Goal: Task Accomplishment & Management: Complete application form

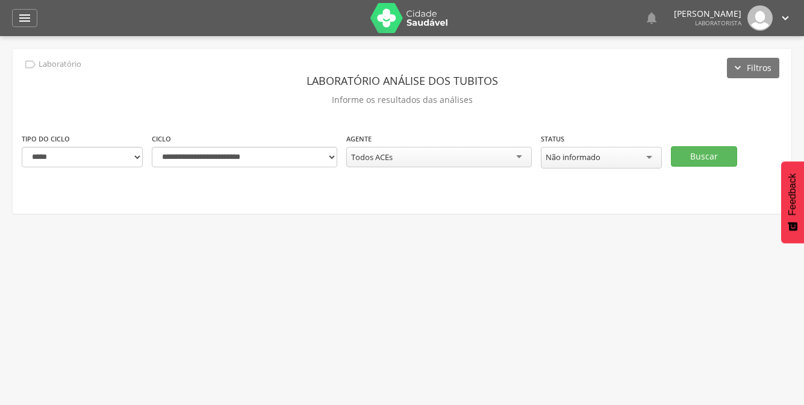
select select "*"
click at [22, 147] on select "**********" at bounding box center [82, 157] width 121 height 20
click at [332, 158] on select "**********" at bounding box center [244, 157] width 185 height 20
select select "**********"
click at [152, 147] on select "**********" at bounding box center [244, 157] width 185 height 20
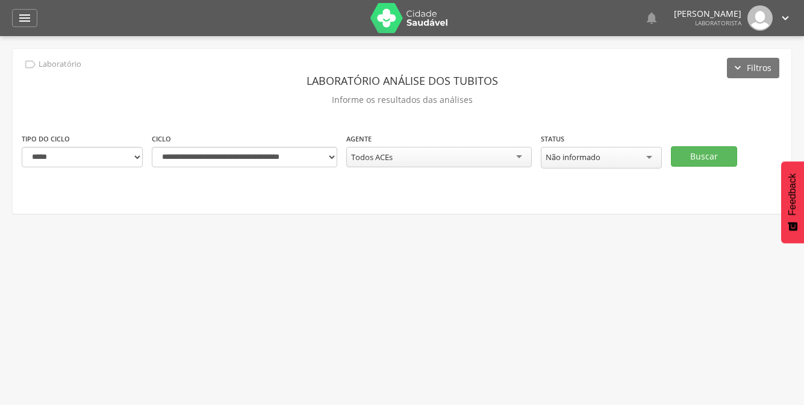
click at [519, 158] on div "Todos ACEs" at bounding box center [438, 157] width 185 height 20
click at [492, 125] on div "**********" at bounding box center [402, 131] width 778 height 165
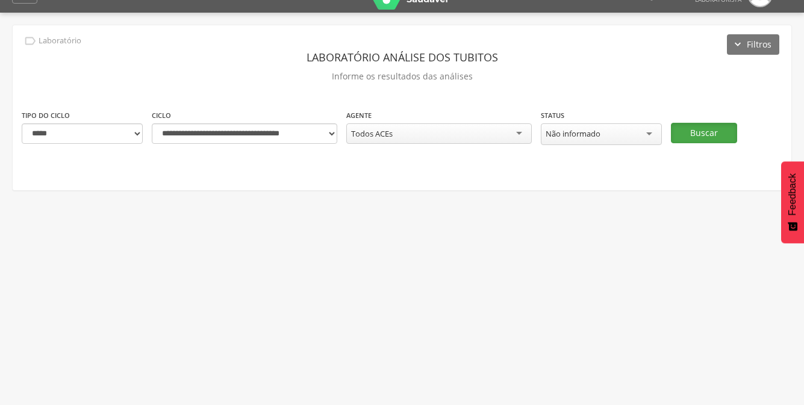
click at [700, 161] on div "**********" at bounding box center [402, 107] width 778 height 165
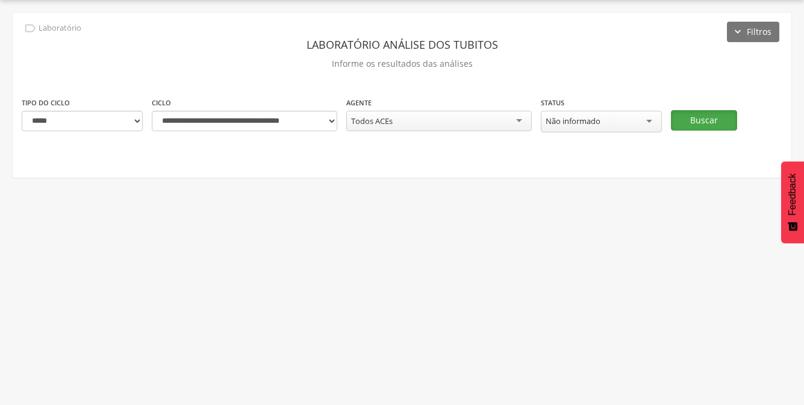
click at [684, 121] on button "Buscar" at bounding box center [704, 120] width 66 height 20
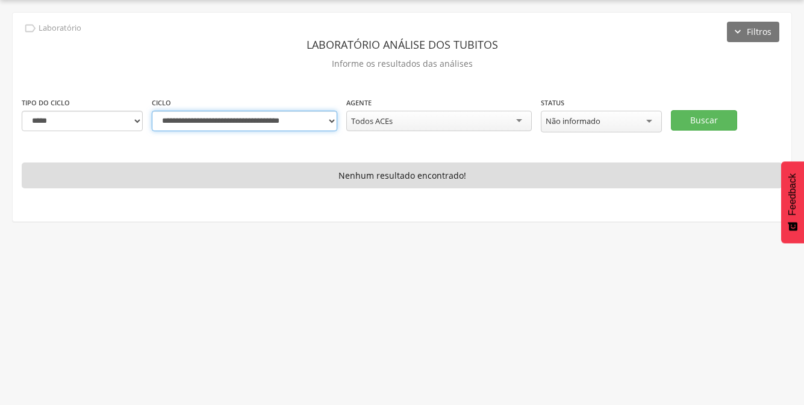
click at [331, 123] on select "**********" at bounding box center [244, 121] width 185 height 20
click at [333, 120] on select "**********" at bounding box center [244, 121] width 185 height 20
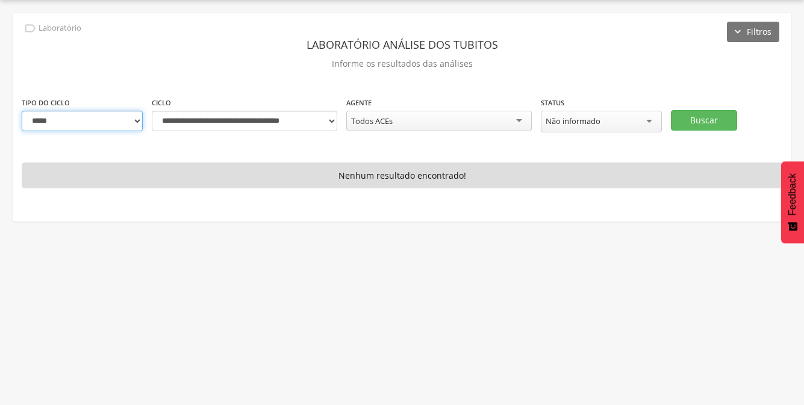
click at [135, 120] on select "**********" at bounding box center [82, 121] width 121 height 20
select select "*"
click at [22, 111] on select "**********" at bounding box center [82, 121] width 121 height 20
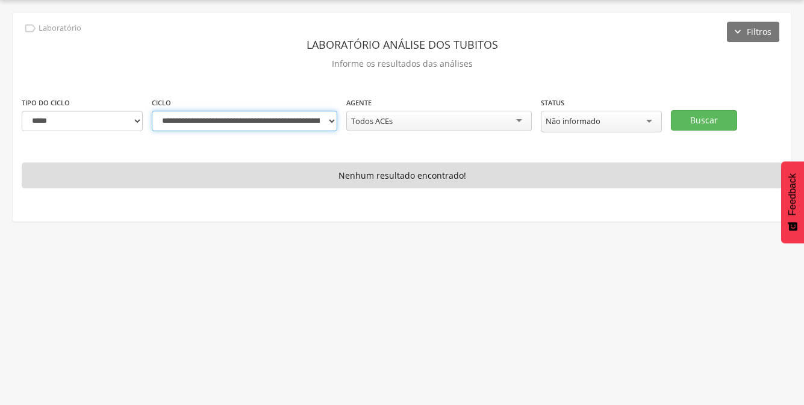
click at [332, 122] on select "**********" at bounding box center [244, 121] width 185 height 20
select select "**********"
click at [152, 111] on select "**********" at bounding box center [244, 121] width 185 height 20
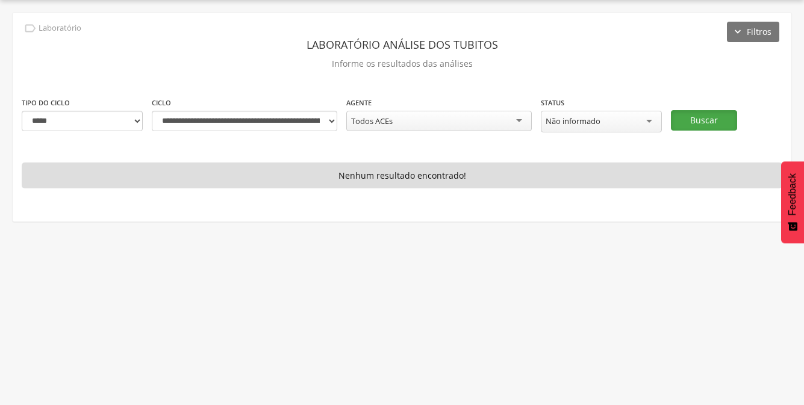
click at [683, 122] on button "Buscar" at bounding box center [704, 120] width 66 height 20
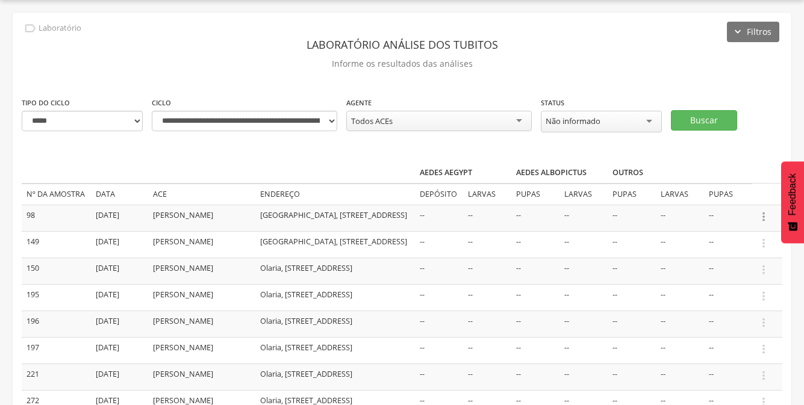
click at [760, 216] on icon "" at bounding box center [763, 216] width 13 height 13
click at [742, 199] on link "Informar resultado" at bounding box center [721, 196] width 95 height 15
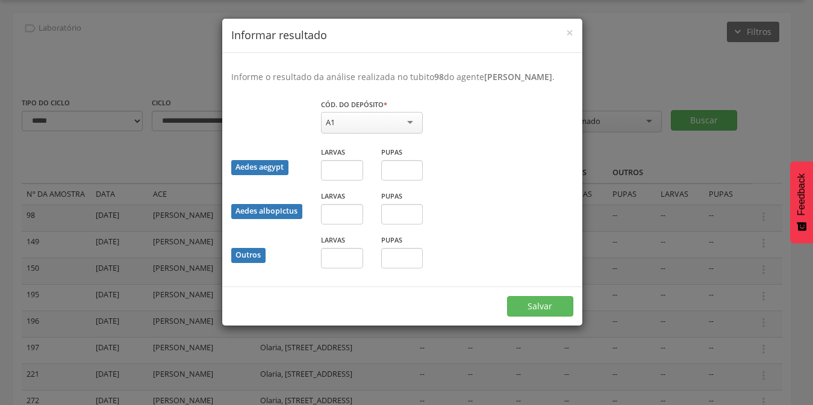
click at [397, 123] on div "A1" at bounding box center [372, 123] width 102 height 22
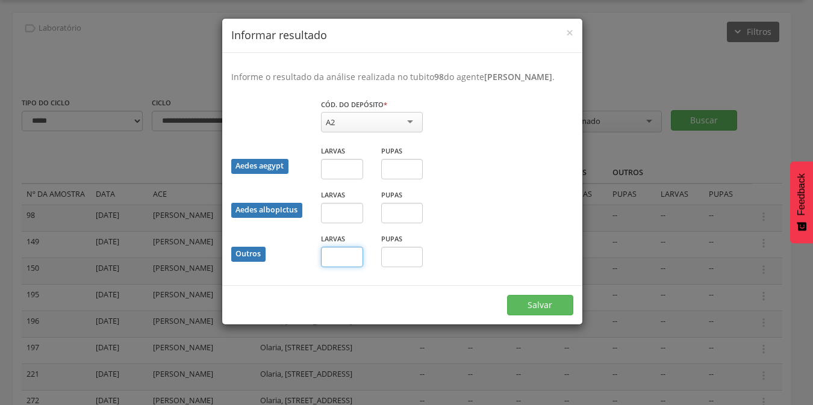
click at [353, 250] on input "text" at bounding box center [342, 257] width 42 height 20
type input "*"
click at [398, 255] on input "text" at bounding box center [402, 257] width 42 height 20
type input "*"
click at [531, 308] on button "Salvar" at bounding box center [540, 305] width 66 height 20
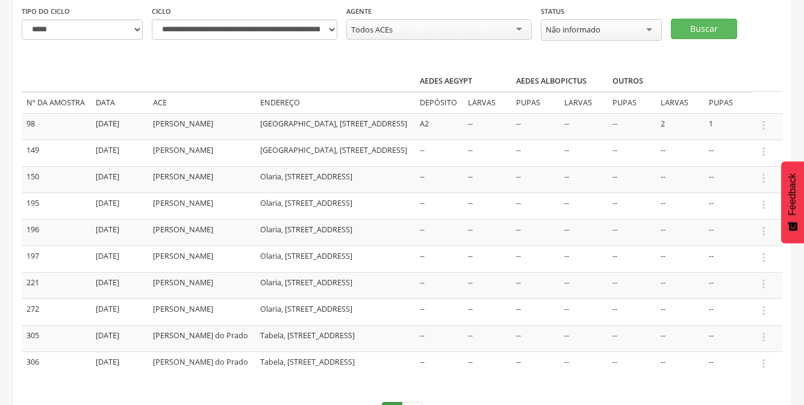
scroll to position [156, 0]
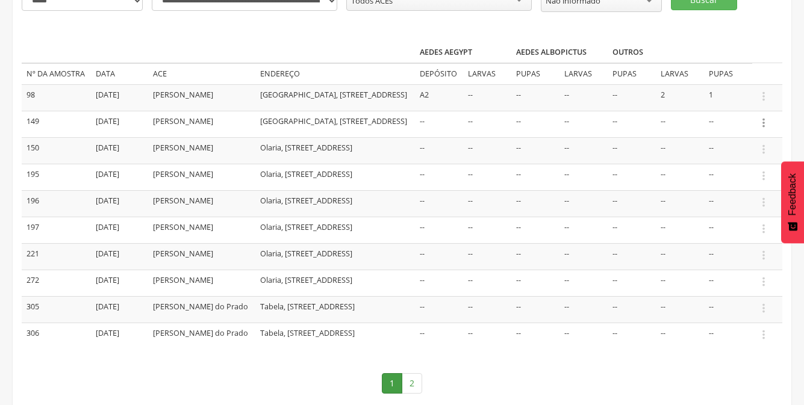
click at [763, 128] on icon "" at bounding box center [763, 122] width 13 height 13
click at [714, 109] on link "Informar resultado" at bounding box center [721, 102] width 95 height 15
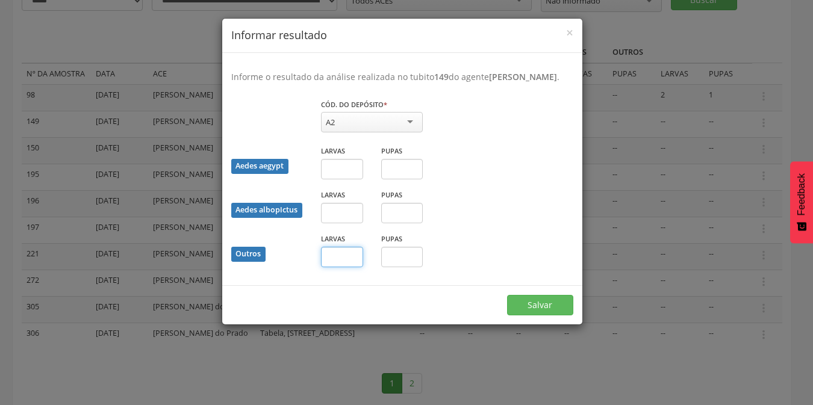
click at [336, 267] on input "text" at bounding box center [342, 257] width 42 height 20
type input "*"
click at [559, 315] on button "Salvar" at bounding box center [540, 305] width 66 height 20
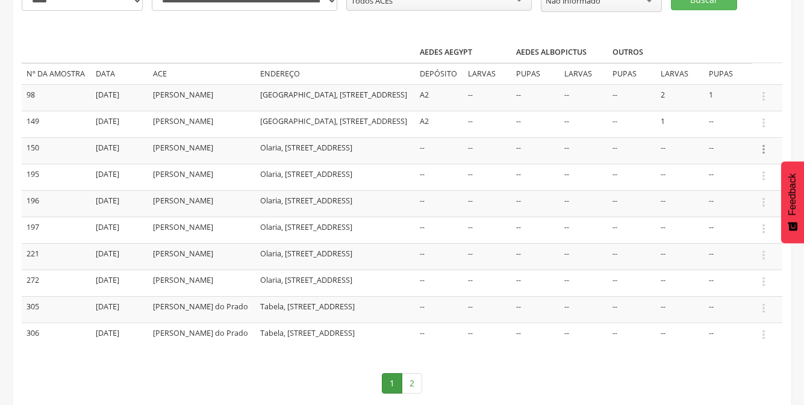
click at [762, 156] on icon "" at bounding box center [763, 149] width 13 height 13
click at [739, 135] on link "Informar resultado" at bounding box center [721, 129] width 95 height 15
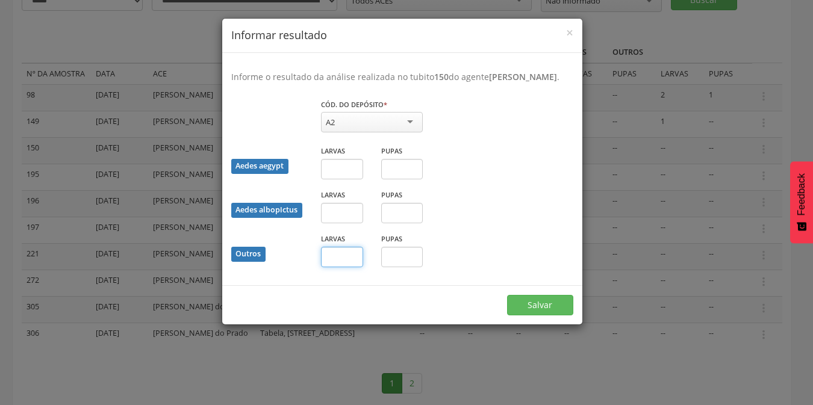
click at [344, 267] on input "text" at bounding box center [342, 257] width 42 height 20
click at [404, 266] on input "text" at bounding box center [402, 257] width 42 height 20
type input "*"
click at [556, 315] on button "Salvar" at bounding box center [540, 305] width 66 height 20
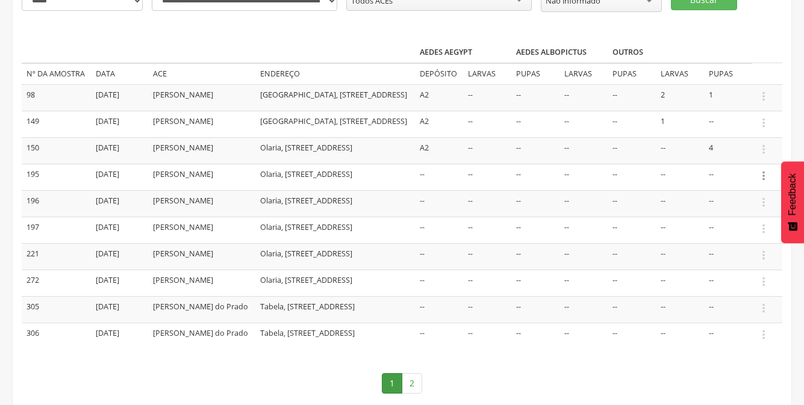
click at [762, 182] on icon "" at bounding box center [763, 175] width 13 height 13
click at [732, 163] on link "Informar resultado" at bounding box center [721, 155] width 95 height 15
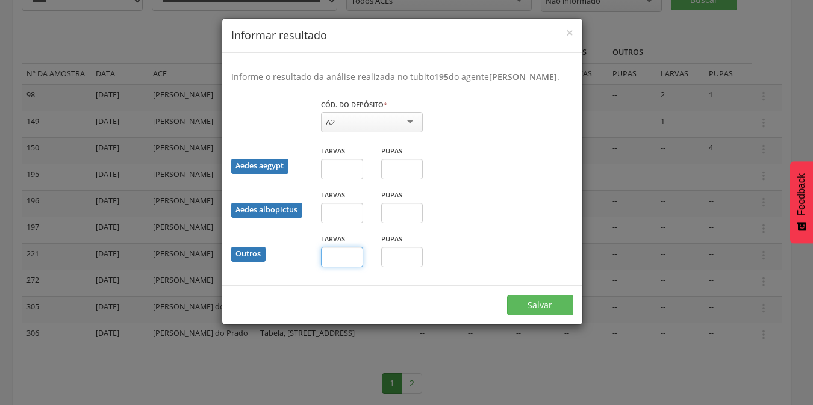
click at [345, 264] on input "text" at bounding box center [342, 257] width 42 height 20
type input "*"
click at [532, 314] on button "Salvar" at bounding box center [540, 305] width 66 height 20
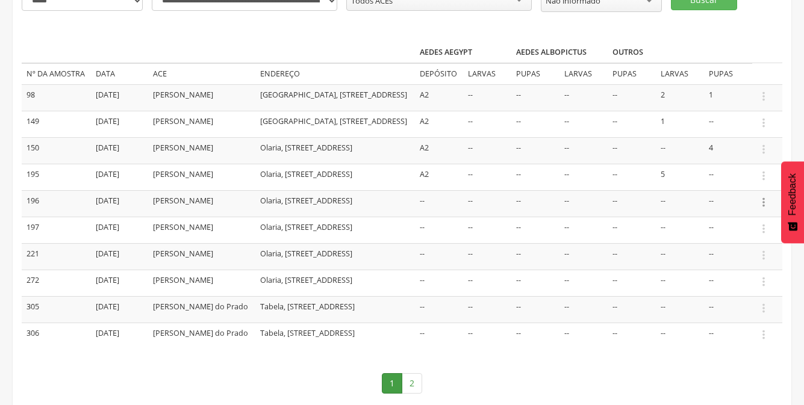
click at [763, 209] on icon "" at bounding box center [763, 202] width 13 height 13
click at [738, 190] on link "Informar resultado" at bounding box center [721, 182] width 95 height 15
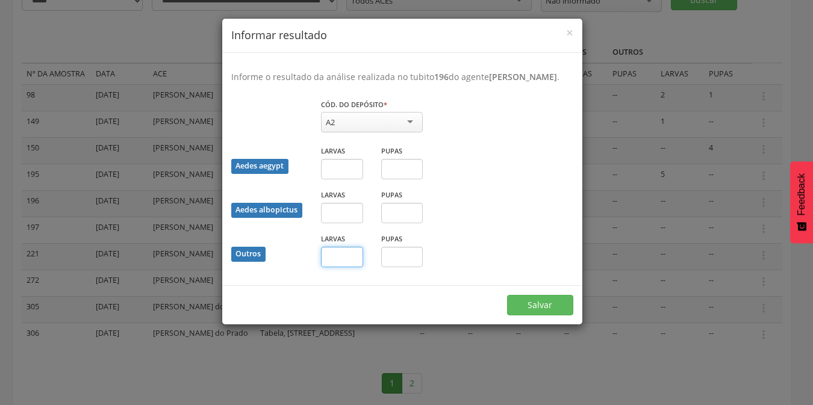
click at [350, 267] on input "text" at bounding box center [342, 257] width 42 height 20
type input "*"
click at [522, 315] on button "Salvar" at bounding box center [540, 305] width 66 height 20
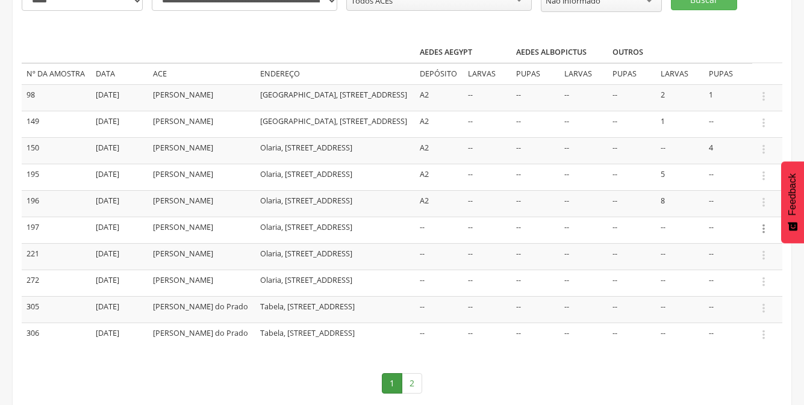
click at [761, 235] on icon "" at bounding box center [763, 228] width 13 height 13
click at [719, 216] on link "Informar resultado" at bounding box center [721, 208] width 95 height 15
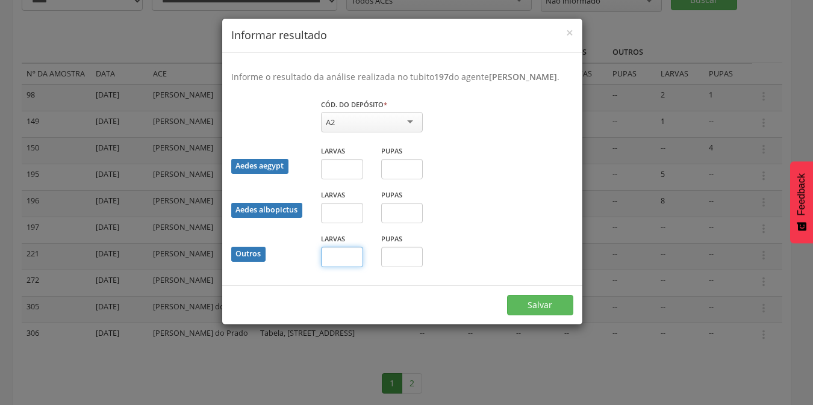
click at [339, 267] on input "text" at bounding box center [342, 257] width 42 height 20
click at [338, 267] on input "*" at bounding box center [342, 257] width 42 height 20
type input "*"
click at [531, 315] on button "Salvar" at bounding box center [540, 305] width 66 height 20
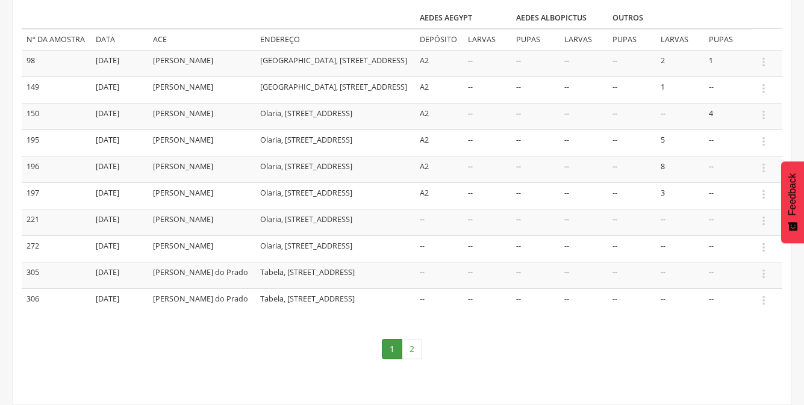
scroll to position [216, 0]
click at [766, 221] on icon "" at bounding box center [763, 220] width 13 height 13
click at [743, 205] on link "Informar resultado" at bounding box center [721, 200] width 95 height 15
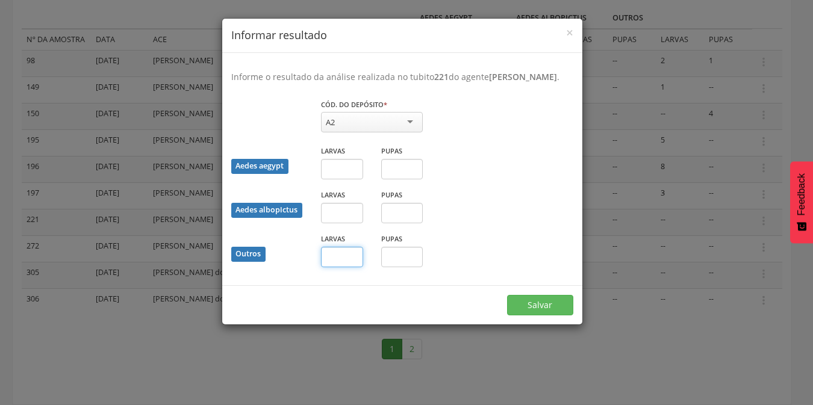
click at [340, 267] on input "text" at bounding box center [342, 257] width 42 height 20
type input "*"
click at [554, 312] on button "Salvar" at bounding box center [540, 305] width 66 height 20
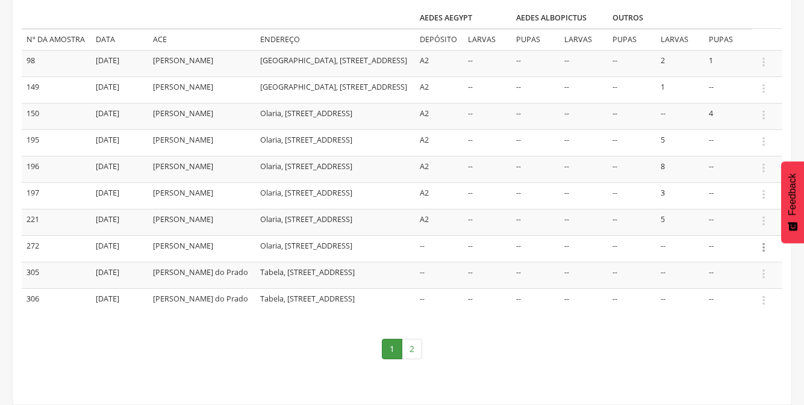
click at [766, 246] on icon "" at bounding box center [763, 247] width 13 height 13
click at [740, 231] on link "Informar resultado" at bounding box center [721, 227] width 95 height 15
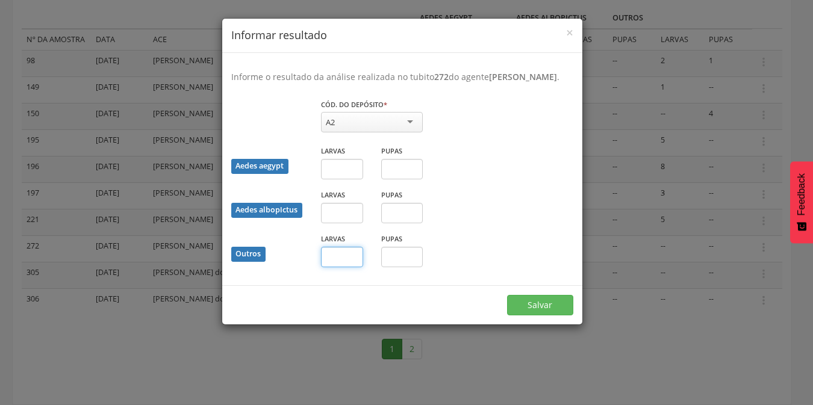
click at [349, 267] on input "text" at bounding box center [342, 257] width 42 height 20
type input "*"
click at [529, 315] on button "Salvar" at bounding box center [540, 305] width 66 height 20
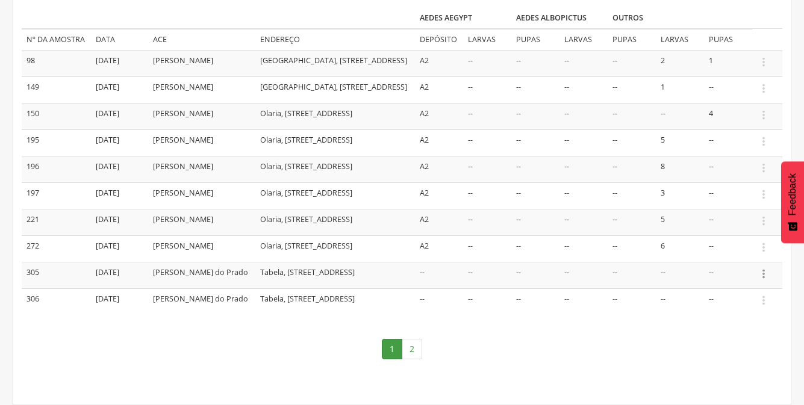
click at [763, 275] on icon "" at bounding box center [763, 273] width 13 height 13
click at [739, 256] on link "Informar resultado" at bounding box center [721, 253] width 95 height 15
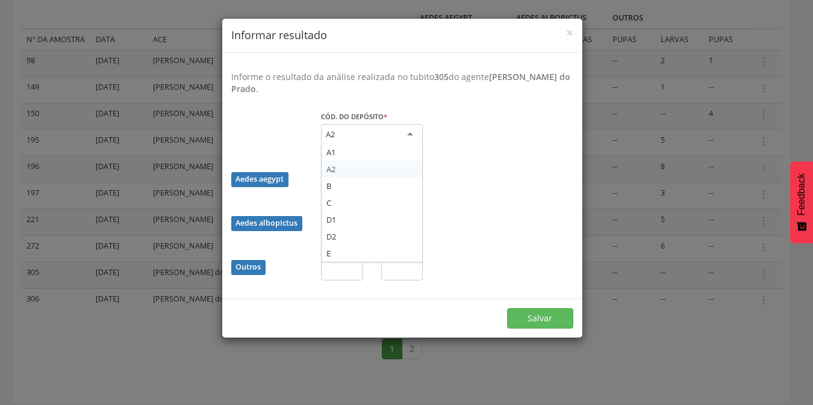
click at [395, 140] on div "A2" at bounding box center [372, 135] width 102 height 22
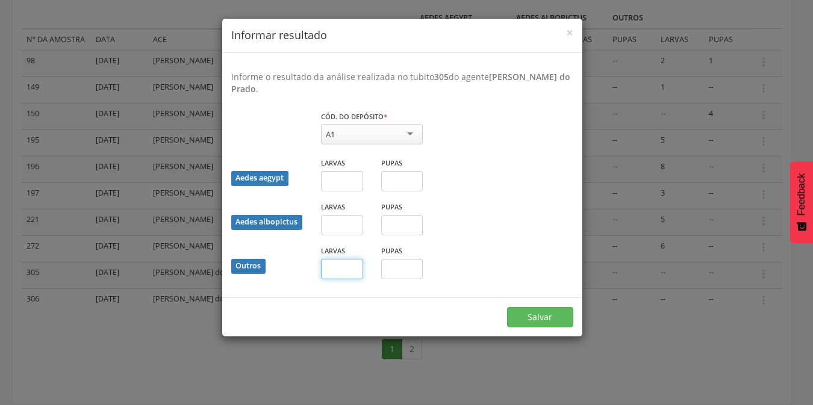
click at [341, 270] on input "text" at bounding box center [342, 269] width 42 height 20
type input "*"
click at [543, 319] on button "Salvar" at bounding box center [540, 317] width 66 height 20
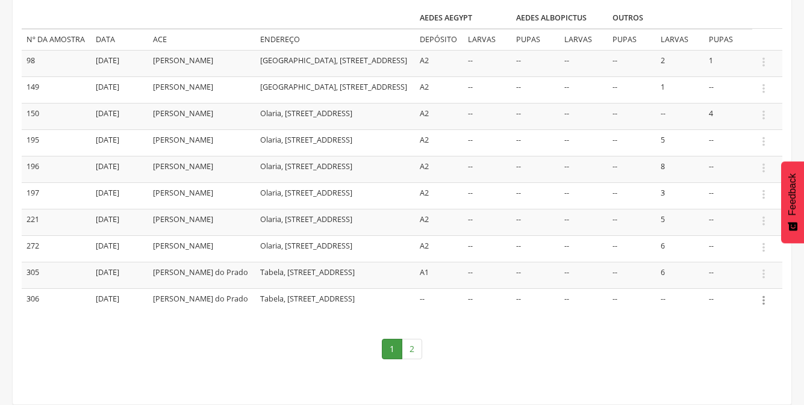
click at [762, 303] on icon "" at bounding box center [763, 300] width 13 height 13
click at [724, 276] on link "Informar resultado" at bounding box center [721, 280] width 95 height 15
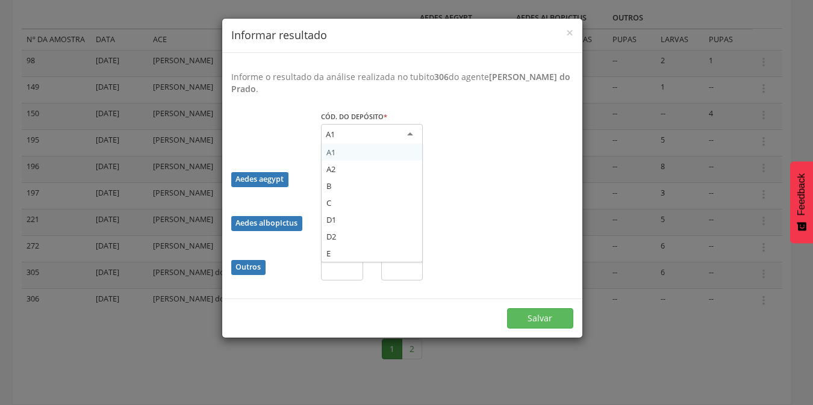
click at [411, 135] on div "A1" at bounding box center [372, 135] width 102 height 22
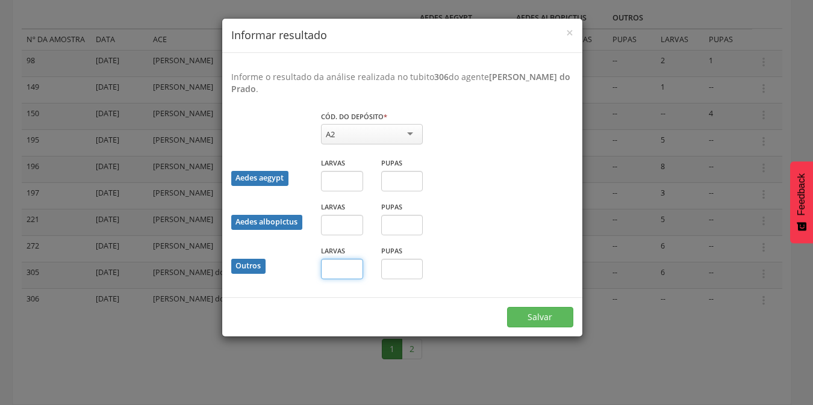
click at [347, 274] on input "text" at bounding box center [342, 269] width 42 height 20
type input "*"
click at [525, 314] on button "Salvar" at bounding box center [540, 317] width 66 height 20
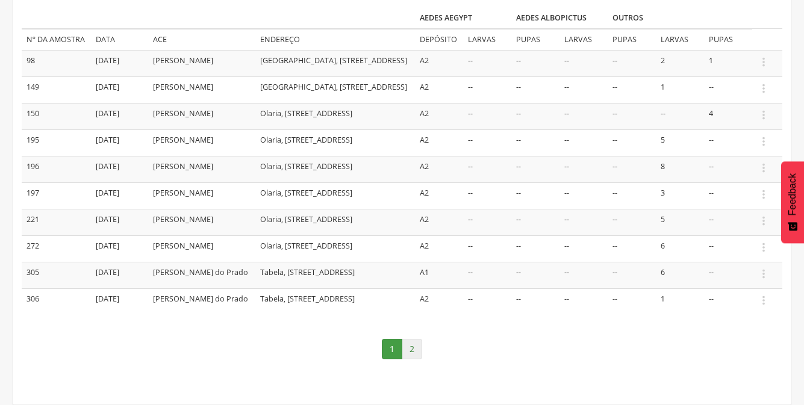
click at [409, 352] on link "2" at bounding box center [411, 349] width 20 height 20
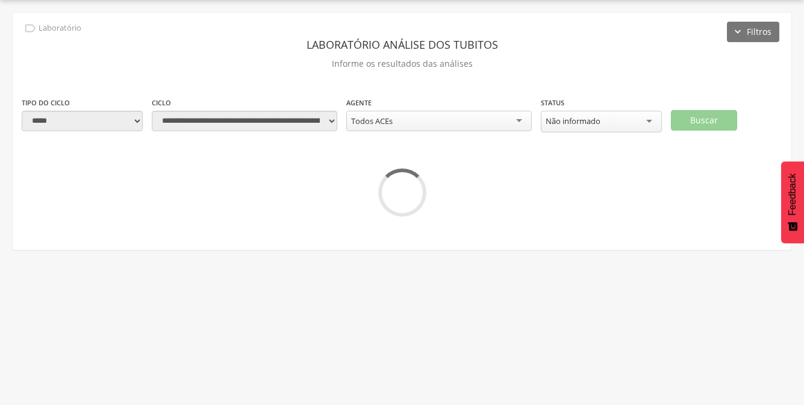
scroll to position [36, 0]
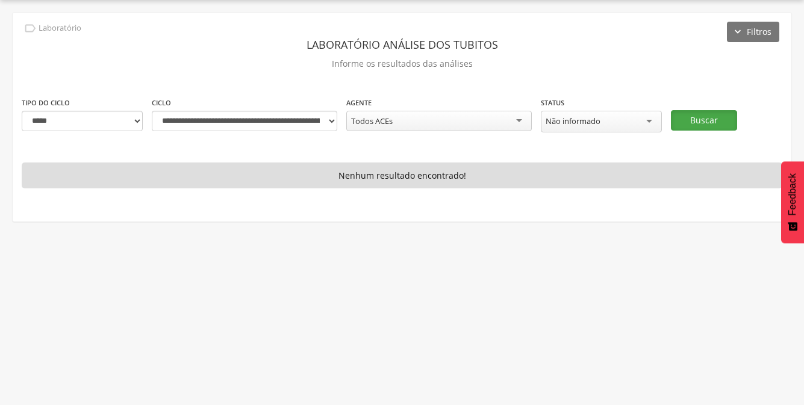
click at [680, 122] on button "Buscar" at bounding box center [704, 120] width 66 height 20
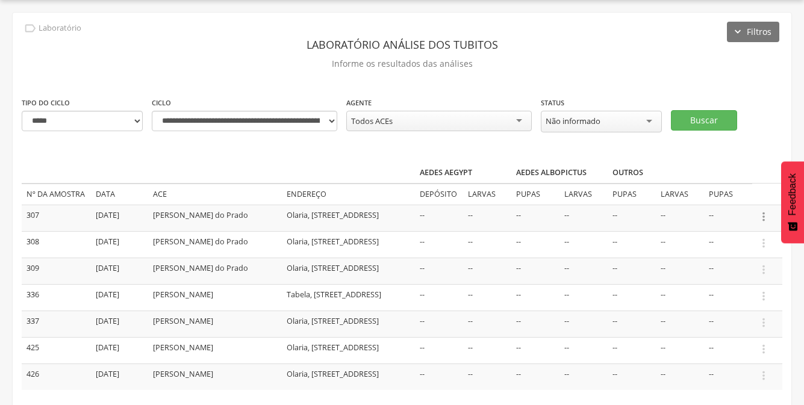
click at [759, 217] on icon "" at bounding box center [763, 216] width 13 height 13
click at [766, 219] on icon "" at bounding box center [763, 216] width 13 height 13
click at [763, 217] on icon "" at bounding box center [763, 216] width 13 height 13
click at [727, 194] on link "Informar resultado" at bounding box center [721, 196] width 95 height 15
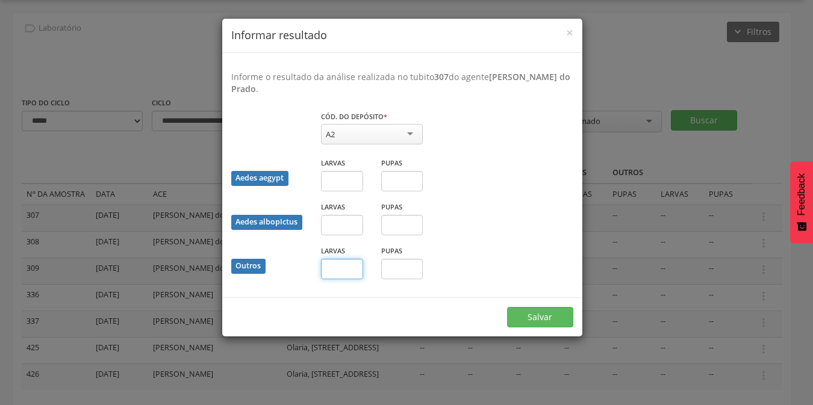
click at [343, 276] on input "text" at bounding box center [342, 269] width 42 height 20
type input "*"
click at [544, 320] on button "Salvar" at bounding box center [540, 317] width 66 height 20
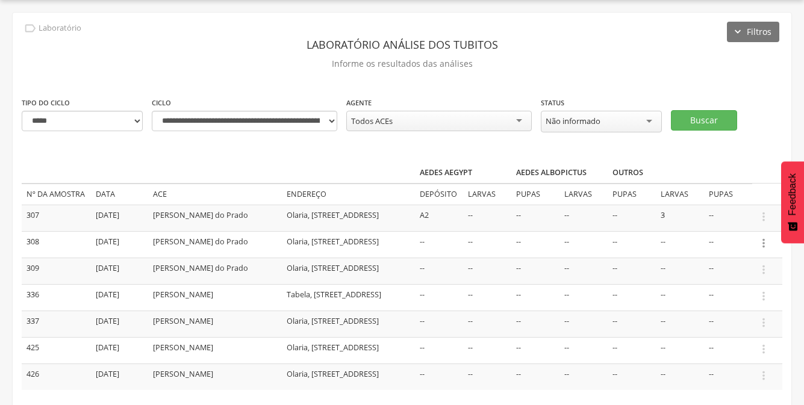
click at [764, 250] on icon "" at bounding box center [763, 243] width 13 height 13
click at [707, 226] on link "Informar resultado" at bounding box center [721, 222] width 95 height 15
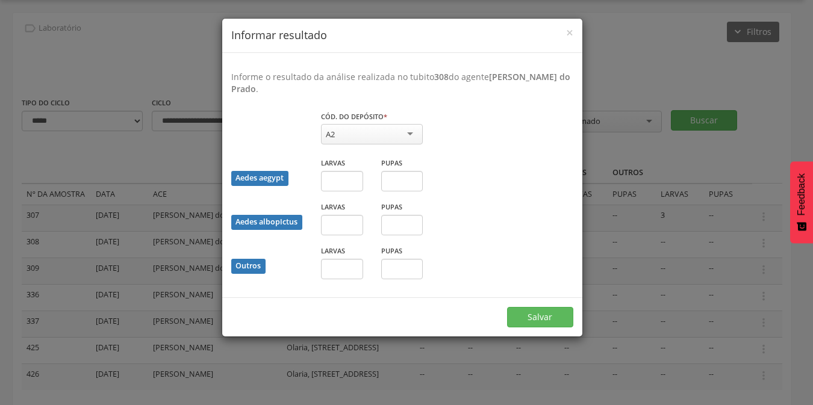
click at [709, 225] on div "× Informar resultado Informe o resultado da análise realizada no tubito 308 do …" at bounding box center [406, 202] width 813 height 405
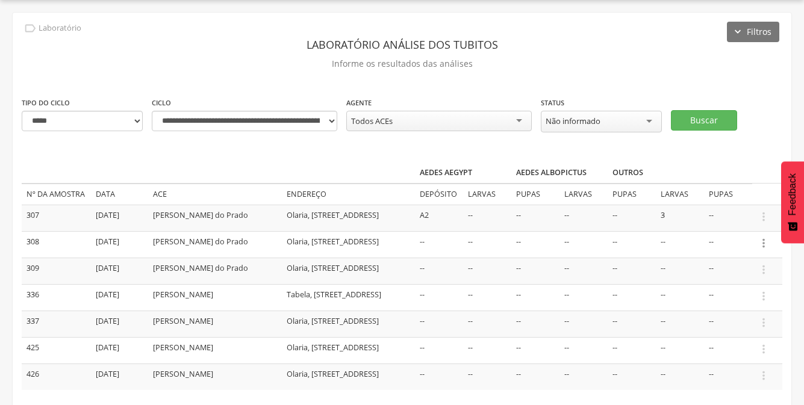
click at [760, 247] on icon "" at bounding box center [763, 243] width 13 height 13
click at [734, 218] on ul "Informar resultado" at bounding box center [722, 223] width 96 height 22
click at [763, 247] on icon "" at bounding box center [763, 243] width 13 height 13
click at [734, 230] on link "Informar resultado" at bounding box center [721, 222] width 95 height 15
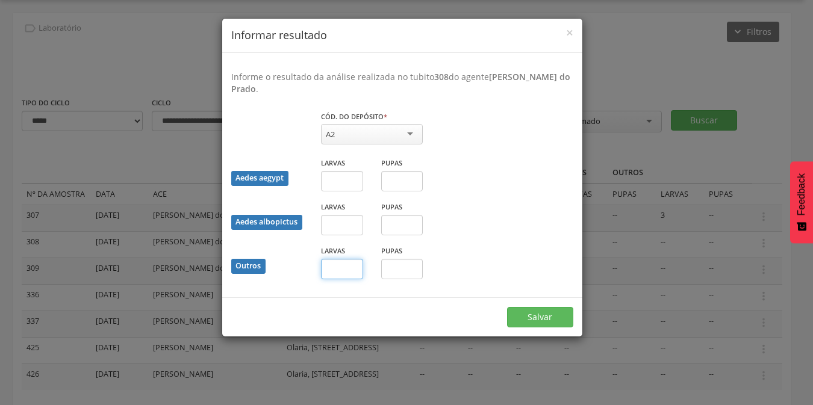
click at [354, 264] on input "text" at bounding box center [342, 269] width 42 height 20
type input "*"
click at [398, 271] on input "text" at bounding box center [402, 269] width 42 height 20
type input "*"
click at [527, 312] on button "Salvar" at bounding box center [540, 317] width 66 height 20
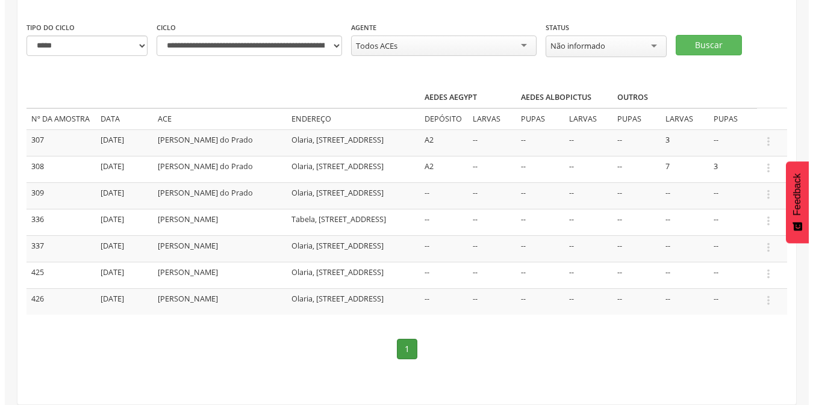
scroll to position [137, 0]
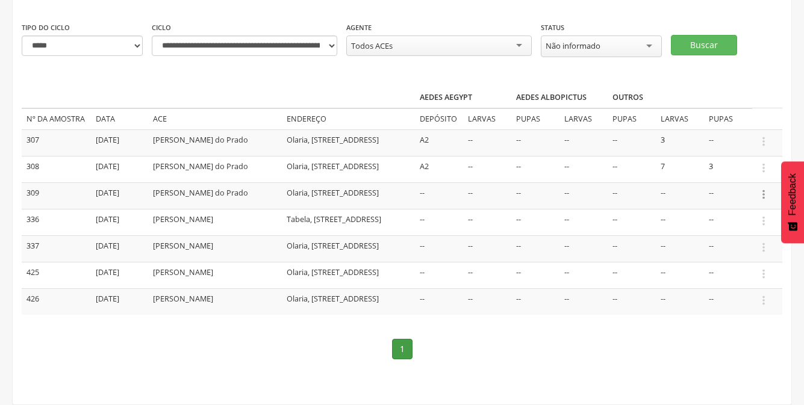
click at [764, 188] on icon "" at bounding box center [763, 194] width 13 height 13
click at [732, 167] on link "Informar resultado" at bounding box center [721, 174] width 95 height 15
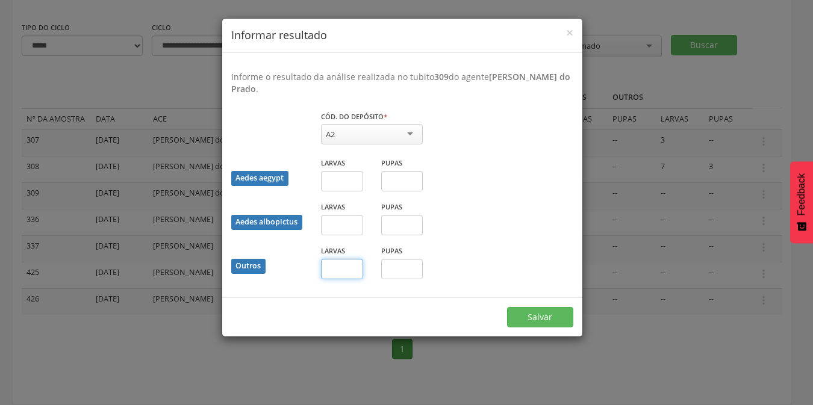
click at [340, 271] on input "text" at bounding box center [342, 269] width 42 height 20
type input "*"
click at [522, 312] on button "Salvar" at bounding box center [540, 317] width 66 height 20
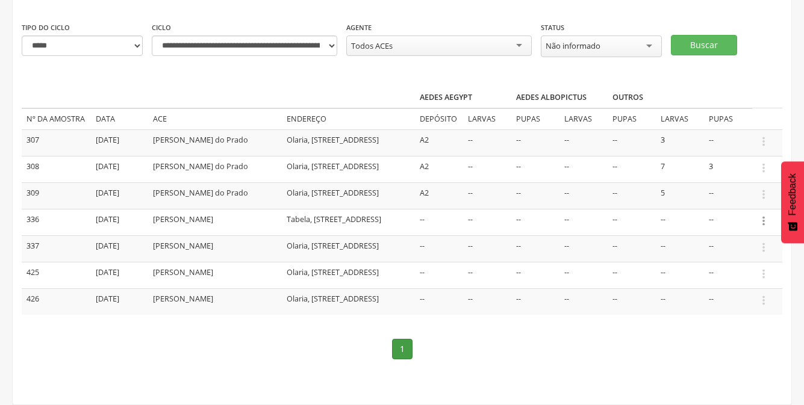
click at [764, 214] on icon "" at bounding box center [763, 220] width 13 height 13
click at [742, 193] on link "Informar resultado" at bounding box center [721, 200] width 95 height 15
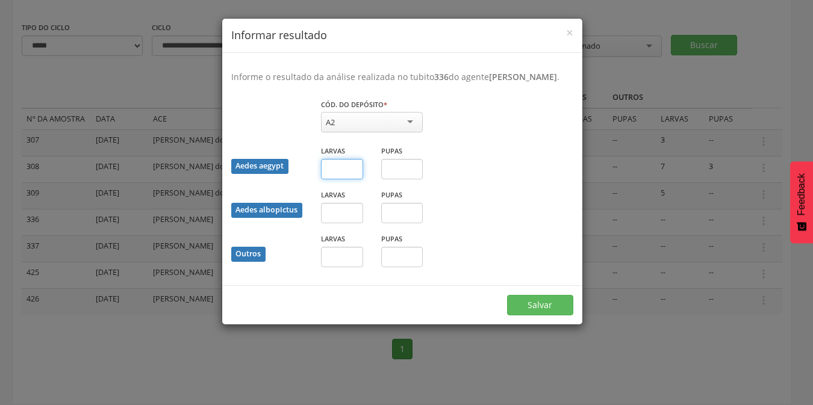
click at [333, 179] on input "text" at bounding box center [342, 169] width 42 height 20
type input "*"
click at [401, 176] on input "text" at bounding box center [402, 169] width 42 height 20
type input "*"
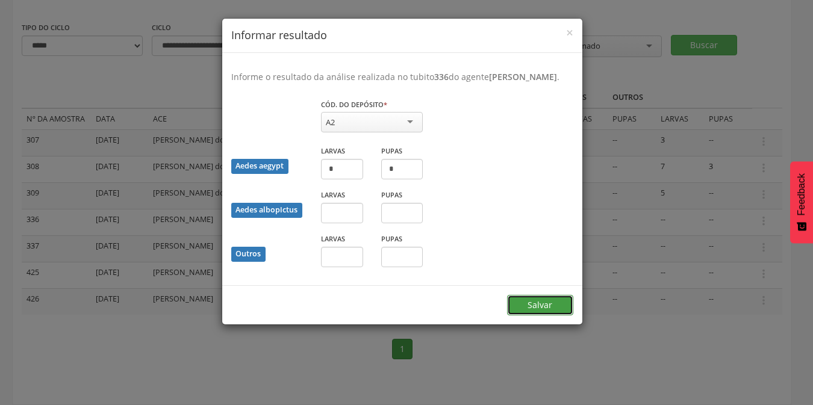
click at [551, 315] on button "Salvar" at bounding box center [540, 305] width 66 height 20
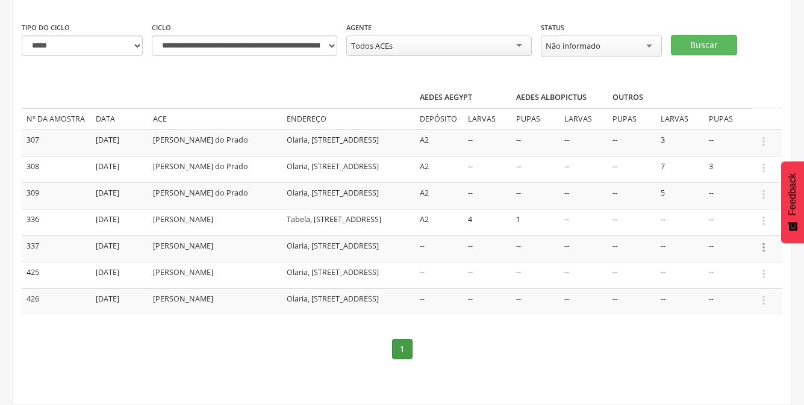
click at [764, 242] on icon "" at bounding box center [763, 247] width 13 height 13
click at [763, 271] on icon "" at bounding box center [763, 273] width 13 height 13
click at [734, 256] on link "Informar resultado" at bounding box center [721, 253] width 95 height 15
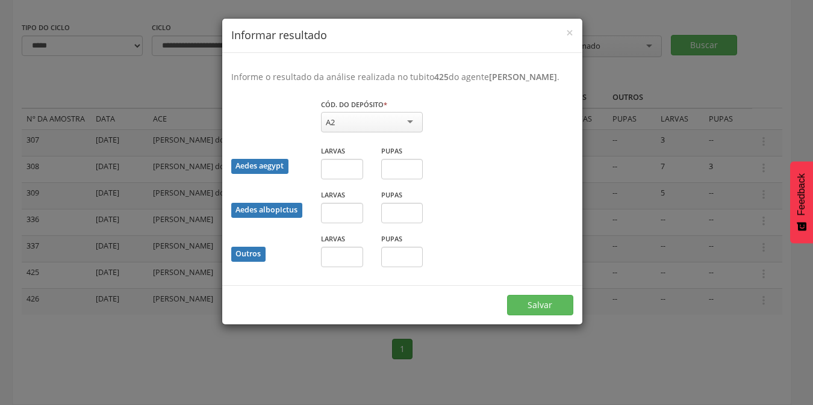
click at [473, 105] on div "Cód. do depósito * ** A2 A1 A2 B C D1 D2 E Campo obrigatório" at bounding box center [402, 121] width 360 height 47
click at [347, 259] on input "text" at bounding box center [342, 257] width 42 height 20
type input "*"
click at [558, 304] on button "Salvar" at bounding box center [540, 305] width 66 height 20
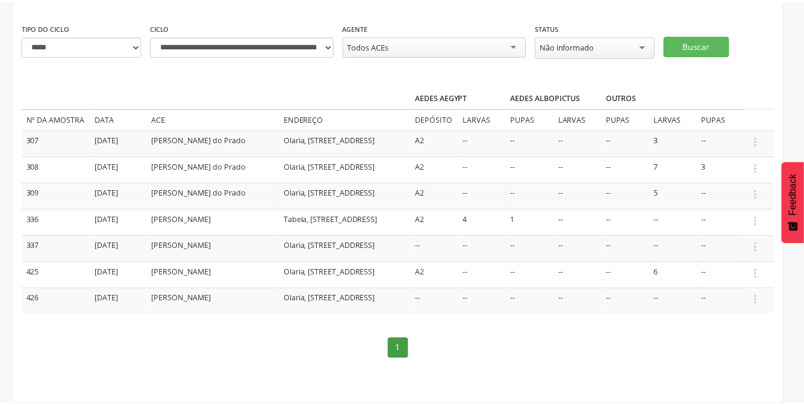
scroll to position [110, 0]
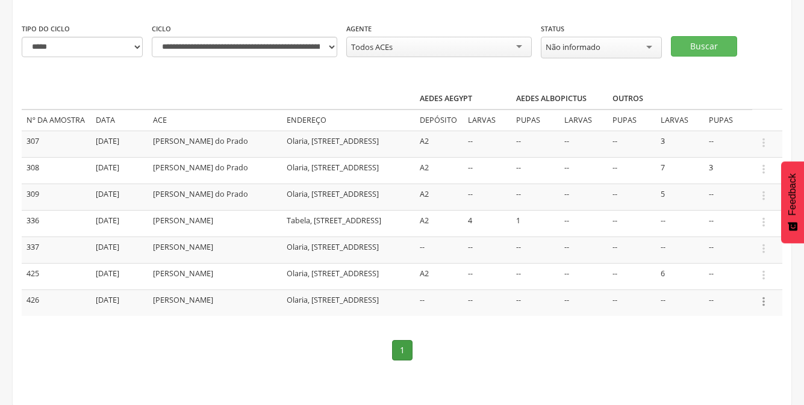
click at [766, 308] on icon "" at bounding box center [763, 301] width 13 height 13
click at [739, 289] on link "Informar resultado" at bounding box center [721, 281] width 95 height 15
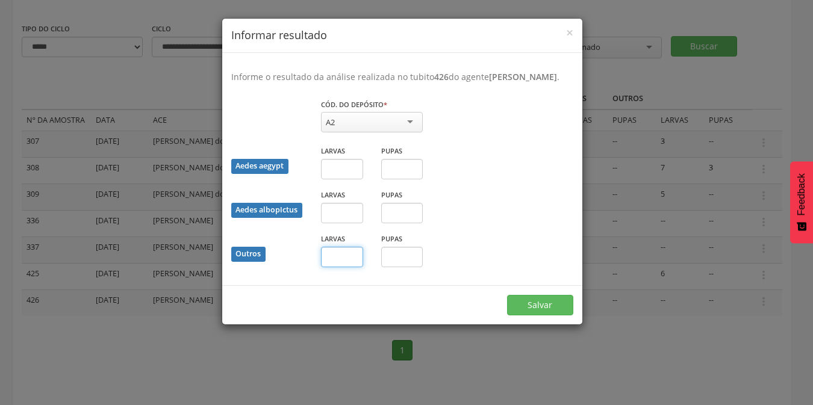
click at [346, 253] on input "text" at bounding box center [342, 257] width 42 height 20
type input "*"
click at [538, 302] on button "Salvar" at bounding box center [540, 305] width 66 height 20
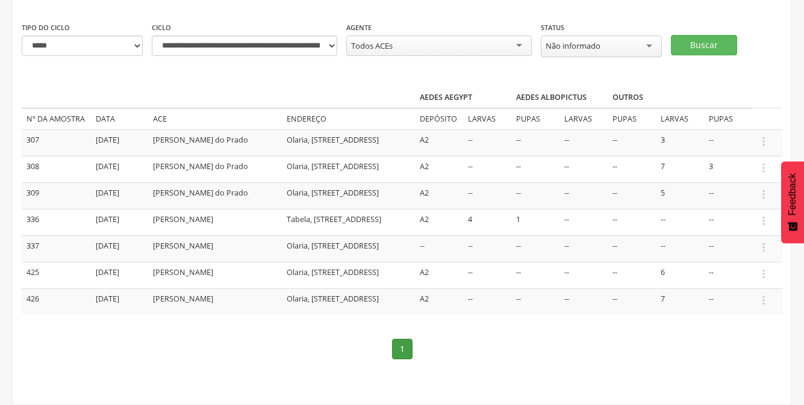
scroll to position [137, 0]
click at [715, 35] on button "Buscar" at bounding box center [704, 45] width 66 height 20
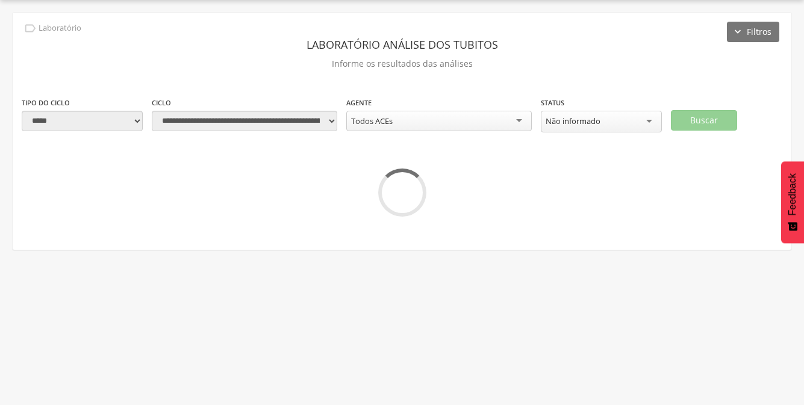
scroll to position [36, 0]
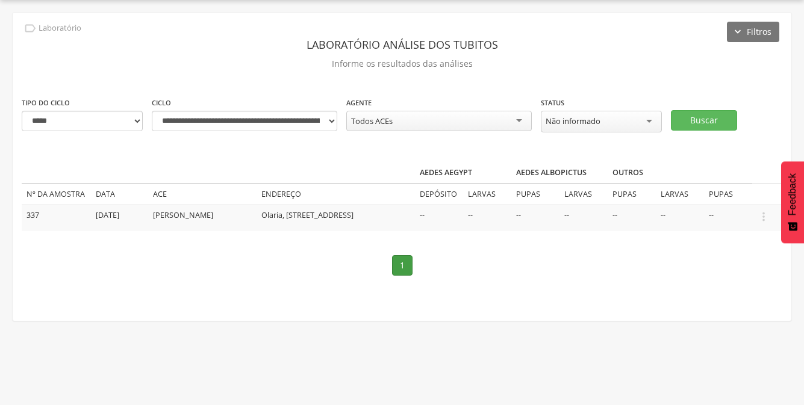
drag, startPoint x: 769, startPoint y: 0, endPoint x: 522, endPoint y: 32, distance: 249.4
click at [522, 32] on div "**********" at bounding box center [402, 167] width 778 height 308
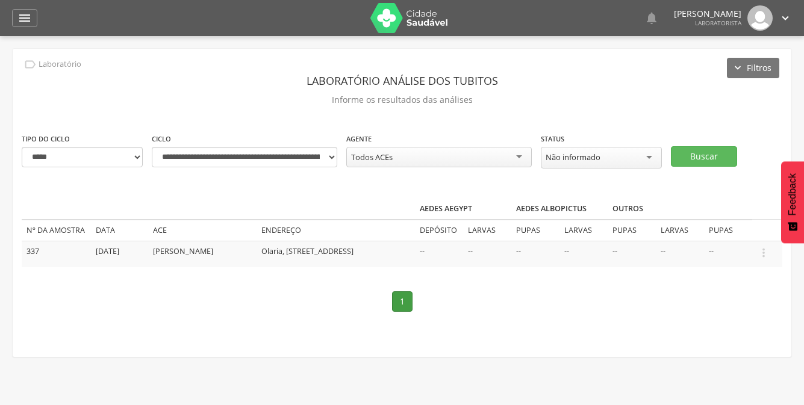
click at [783, 20] on icon "" at bounding box center [784, 17] width 13 height 13
click at [719, 72] on link "Sair" at bounding box center [743, 69] width 95 height 15
